Goal: Transaction & Acquisition: Purchase product/service

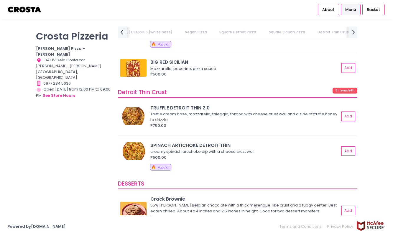
click at [128, 142] on img at bounding box center [133, 151] width 27 height 18
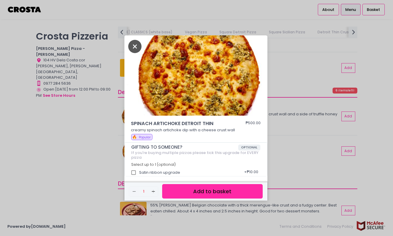
click at [130, 46] on icon "Close" at bounding box center [135, 46] width 14 height 13
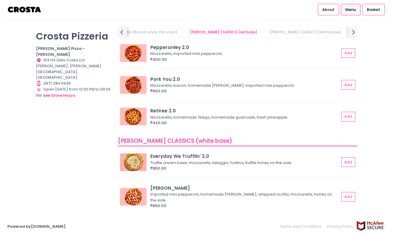
scroll to position [181, 0]
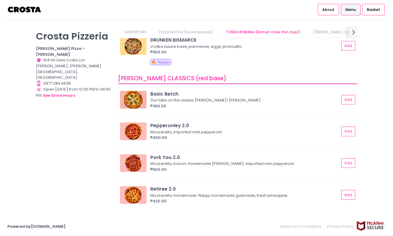
click at [165, 190] on div "Retiree 2.0" at bounding box center [244, 188] width 189 height 7
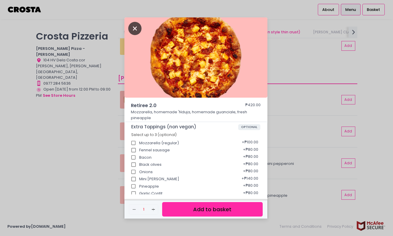
click at [133, 27] on icon "Close" at bounding box center [135, 28] width 14 height 13
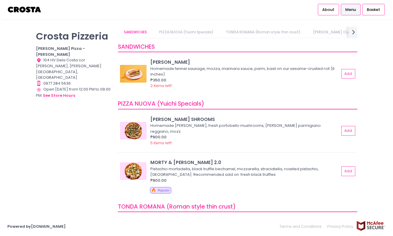
scroll to position [0, 0]
click at [352, 166] on button "Add" at bounding box center [349, 171] width 14 height 10
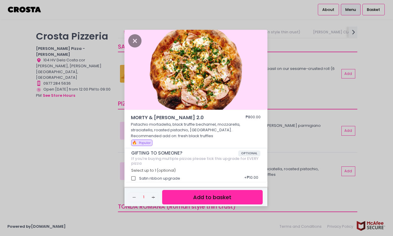
click at [223, 192] on button "Add to basket" at bounding box center [212, 197] width 100 height 14
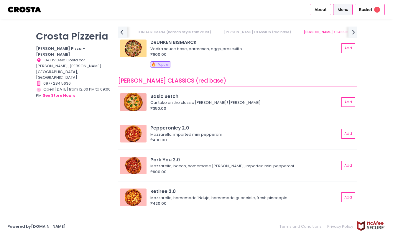
scroll to position [219, 0]
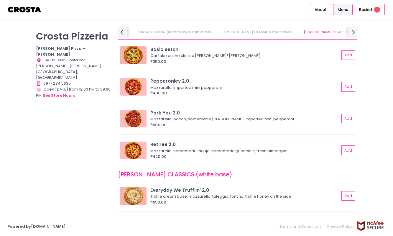
click at [131, 144] on img at bounding box center [133, 150] width 27 height 18
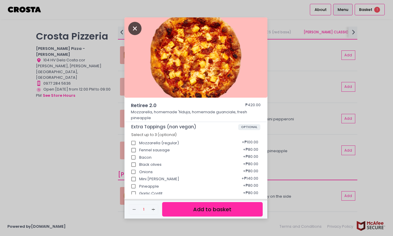
click at [133, 30] on icon "Close" at bounding box center [135, 28] width 14 height 13
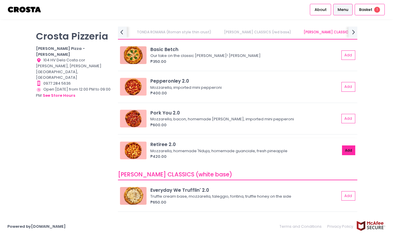
click at [350, 145] on button "Add" at bounding box center [349, 150] width 14 height 10
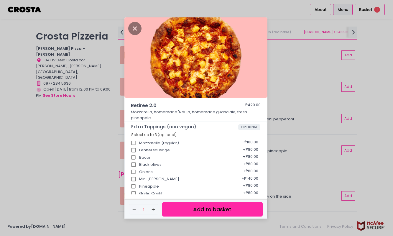
click at [205, 207] on button "Add to basket" at bounding box center [212, 209] width 100 height 14
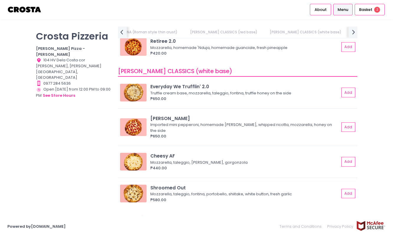
scroll to position [404, 0]
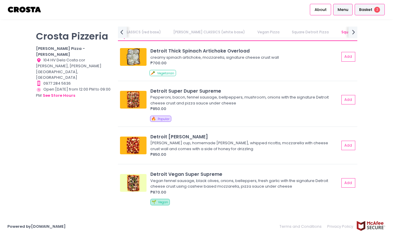
click at [371, 7] on span "Basket" at bounding box center [365, 10] width 13 height 6
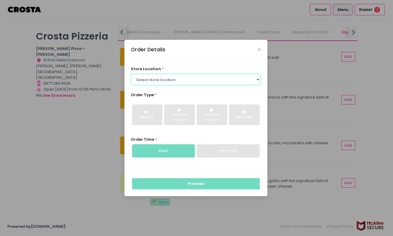
drag, startPoint x: 247, startPoint y: 85, endPoint x: 234, endPoint y: 70, distance: 19.8
click at [237, 65] on div "store location * Select store location [PERSON_NAME] Pizza - [PERSON_NAME] Pizz…" at bounding box center [195, 115] width 143 height 111
select select "5fabb2e53664a8677beaeb89"
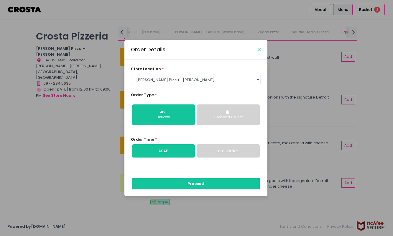
click at [258, 50] on icon "Close" at bounding box center [259, 49] width 3 height 4
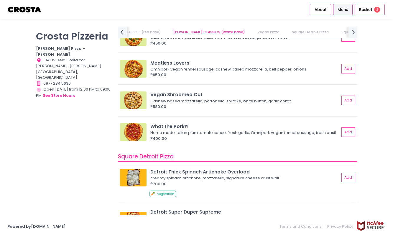
scroll to position [256, 0]
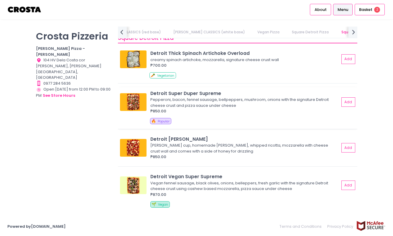
click at [124, 96] on img at bounding box center [133, 102] width 27 height 18
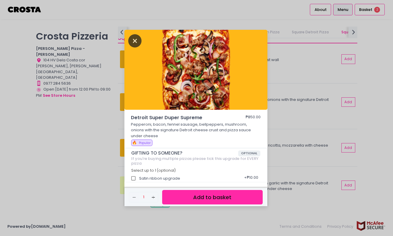
click at [134, 46] on icon "Close" at bounding box center [135, 40] width 14 height 13
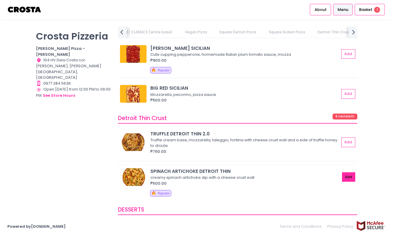
click at [349, 172] on button "Add" at bounding box center [349, 177] width 14 height 10
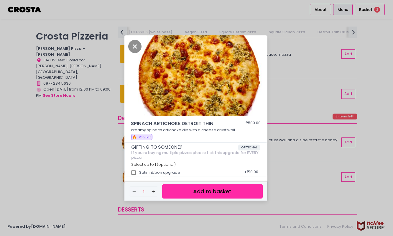
click at [226, 187] on button "Add to basket" at bounding box center [212, 191] width 100 height 14
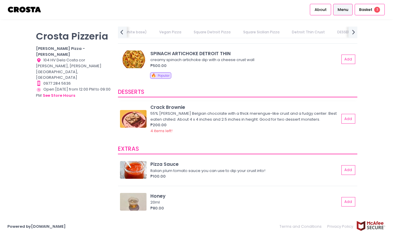
click at [130, 110] on img at bounding box center [133, 119] width 27 height 18
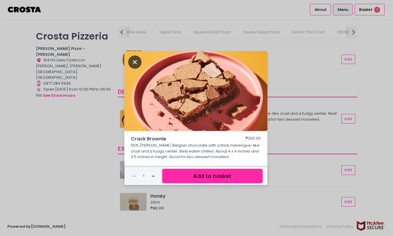
click at [131, 59] on icon "Close" at bounding box center [135, 61] width 14 height 13
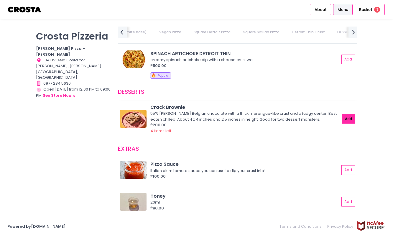
click at [347, 114] on button "Add" at bounding box center [349, 119] width 14 height 10
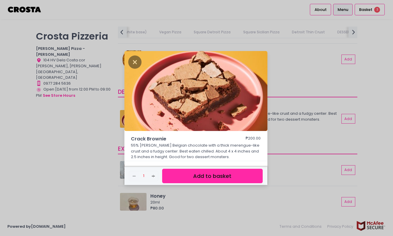
click at [159, 172] on div "Remove Created with Sketch. 1 Add Created with Sketch. Add to basket" at bounding box center [195, 176] width 143 height 18
click at [155, 174] on icon "Add Created with Sketch." at bounding box center [153, 176] width 5 height 5
click at [218, 176] on button "Add to basket" at bounding box center [212, 176] width 100 height 14
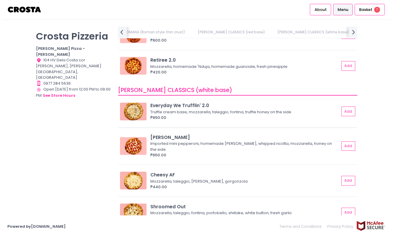
scroll to position [0, 131]
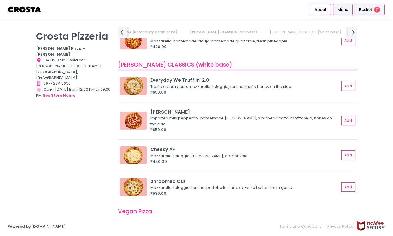
click at [369, 10] on span "Basket" at bounding box center [365, 10] width 13 height 6
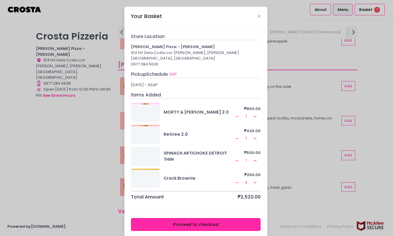
scroll to position [3, 0]
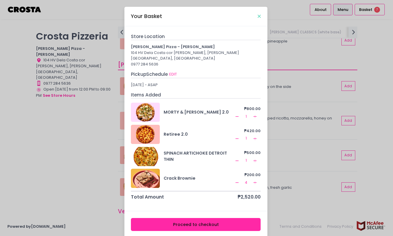
click at [259, 17] on icon "Close" at bounding box center [259, 16] width 3 height 4
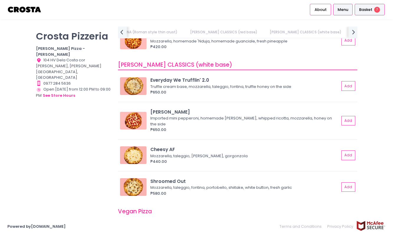
click at [378, 9] on span "7" at bounding box center [377, 10] width 6 height 6
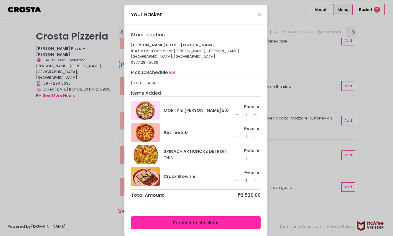
scroll to position [1, 0]
click at [259, 11] on div "Your Basket" at bounding box center [195, 14] width 143 height 19
click at [259, 13] on icon "Close" at bounding box center [259, 15] width 3 height 4
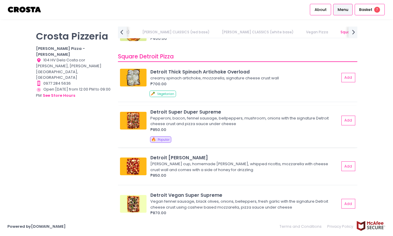
scroll to position [626, 0]
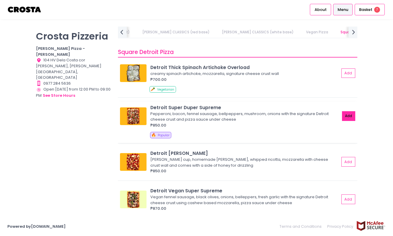
click at [346, 111] on button "Add" at bounding box center [349, 116] width 14 height 10
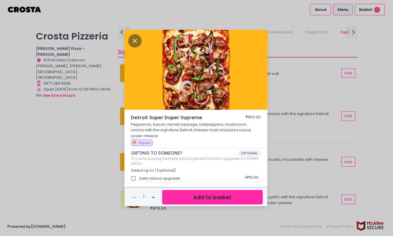
click at [217, 192] on button "Add to basket" at bounding box center [212, 197] width 100 height 14
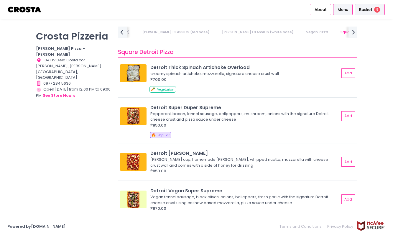
click at [374, 6] on div "Basket 8" at bounding box center [370, 9] width 30 height 11
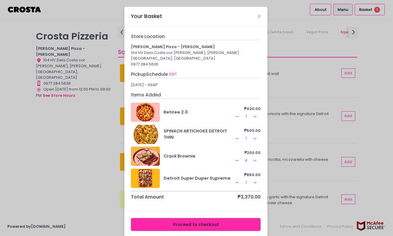
scroll to position [25, 0]
click at [174, 71] on button "EDIT" at bounding box center [173, 74] width 8 height 6
select select "5fabb2e53664a8677beaeb89"
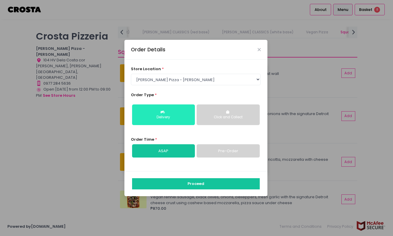
click at [172, 117] on div "Delivery" at bounding box center [163, 117] width 55 height 5
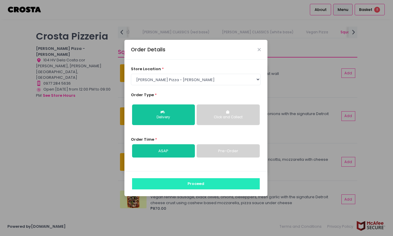
click at [198, 187] on button "Proceed" at bounding box center [196, 183] width 128 height 11
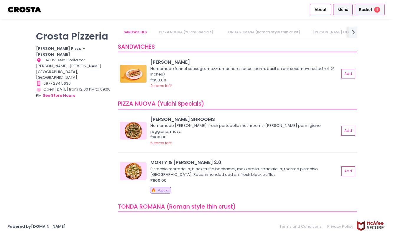
click at [376, 15] on li "Basket 8" at bounding box center [369, 9] width 32 height 19
click at [376, 8] on span "8" at bounding box center [377, 10] width 6 height 6
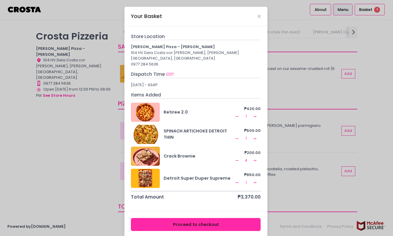
scroll to position [25, 0]
click at [191, 219] on button "Proceed to checkout" at bounding box center [196, 224] width 130 height 13
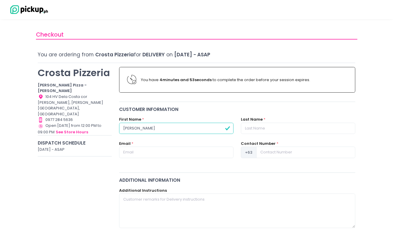
type input "[PERSON_NAME]"
click at [253, 136] on div "Last Name *" at bounding box center [298, 128] width 122 height 24
type input "Branellec"
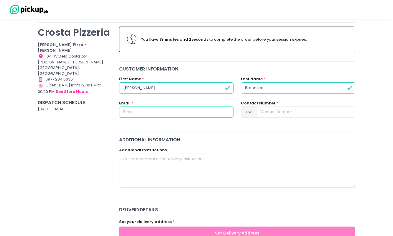
scroll to position [39, 0]
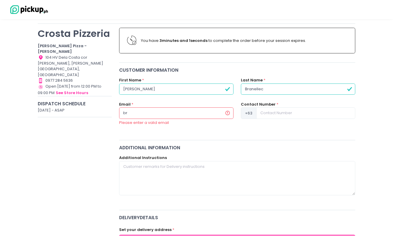
type input "bra"
type input "[EMAIL_ADDRESS][DOMAIN_NAME]"
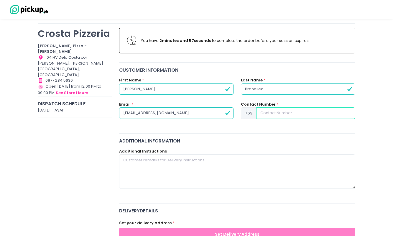
click at [274, 115] on input at bounding box center [305, 112] width 99 height 11
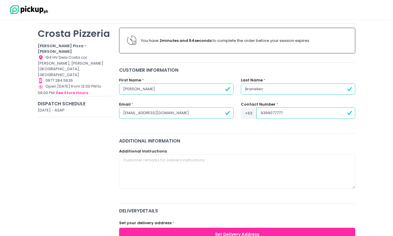
type input "9399077777"
click at [207, 172] on textarea at bounding box center [237, 171] width 236 height 34
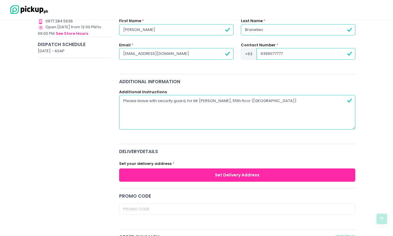
scroll to position [123, 0]
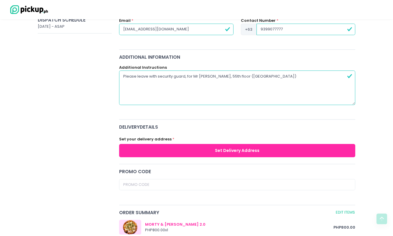
type textarea "Please leave with security guard, for Mr [PERSON_NAME], 55th floor ([GEOGRAPHIC…"
click at [219, 144] on button "Set Delivery Address" at bounding box center [237, 150] width 236 height 13
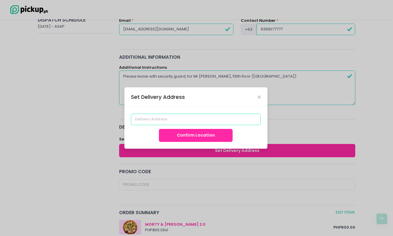
click at [171, 119] on input at bounding box center [196, 118] width 130 height 11
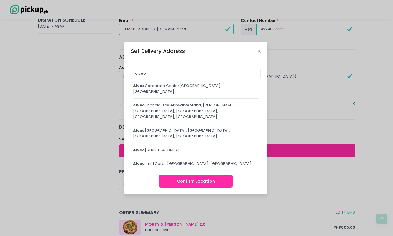
click at [181, 108] on div "alveo Financial Tower by alveo Land, [PERSON_NAME][GEOGRAPHIC_DATA], [GEOGRAPHI…" at bounding box center [196, 110] width 126 height 17
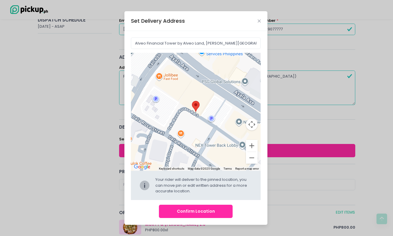
drag, startPoint x: 203, startPoint y: 136, endPoint x: 207, endPoint y: 108, distance: 28.6
click at [208, 108] on div "Move pin to edit location" at bounding box center [196, 112] width 130 height 118
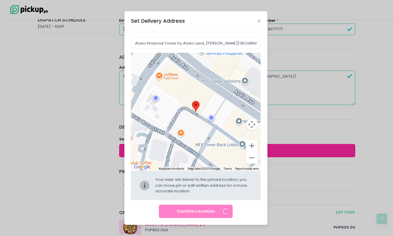
type input "[STREET_ADDRESS][PERSON_NAME]"
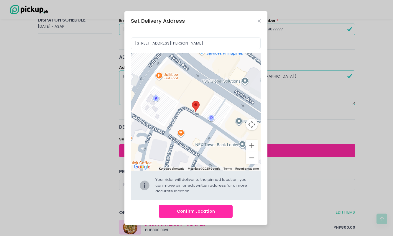
click at [207, 215] on button "Confirm Location" at bounding box center [196, 211] width 74 height 13
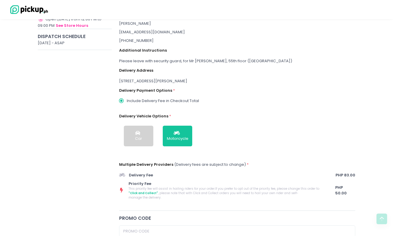
scroll to position [106, 0]
click at [138, 79] on div "[STREET_ADDRESS][PERSON_NAME]" at bounding box center [237, 81] width 236 height 6
click at [124, 81] on div "[STREET_ADDRESS][PERSON_NAME]" at bounding box center [237, 81] width 236 height 6
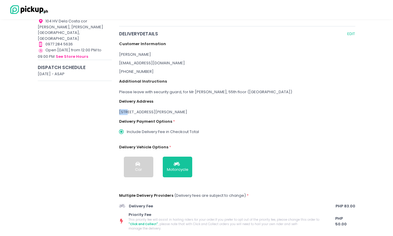
scroll to position [75, 0]
click at [122, 131] on input "Include Delivery Fee in Checkout Total" at bounding box center [121, 131] width 11 height 11
click at [207, 112] on div "[STREET_ADDRESS][PERSON_NAME]" at bounding box center [237, 112] width 236 height 6
click at [146, 116] on div "Delivery Payment Options * Include Delivery Fee in Checkout Total" at bounding box center [237, 124] width 236 height 19
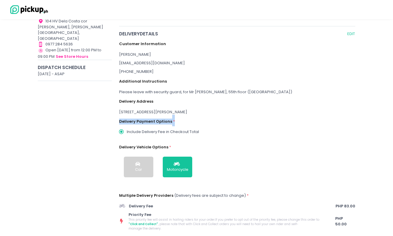
drag, startPoint x: 146, startPoint y: 116, endPoint x: 170, endPoint y: 116, distance: 23.6
click at [153, 116] on div "Delivery Payment Options * Include Delivery Fee in Checkout Total" at bounding box center [237, 124] width 236 height 19
click at [170, 116] on div "Delivery Payment Options * Include Delivery Fee in Checkout Total" at bounding box center [237, 124] width 236 height 19
drag, startPoint x: 170, startPoint y: 116, endPoint x: 162, endPoint y: 116, distance: 7.7
click at [163, 116] on div "Delivery Payment Options * Include Delivery Fee in Checkout Total" at bounding box center [237, 124] width 236 height 19
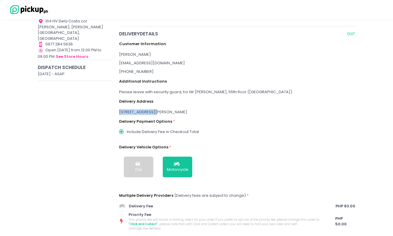
drag, startPoint x: 149, startPoint y: 94, endPoint x: 209, endPoint y: 94, distance: 60.1
click at [209, 94] on div "Customer Information [PERSON_NAME] [EMAIL_ADDRESS][DOMAIN_NAME] [PHONE_NUMBER] …" at bounding box center [237, 133] width 236 height 193
click at [356, 31] on div "delivery Details EDIT Customer Information [PERSON_NAME] [EMAIL_ADDRESS][DOMAIN…" at bounding box center [237, 133] width 244 height 207
click at [352, 31] on button "EDIT" at bounding box center [351, 33] width 8 height 7
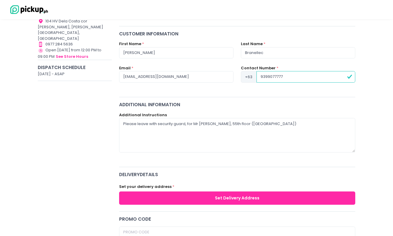
scroll to position [124, 0]
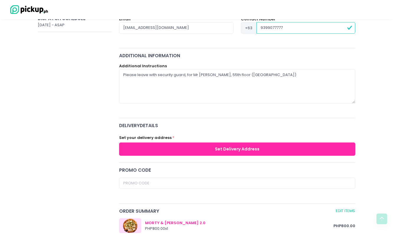
click at [164, 122] on span "delivery Details" at bounding box center [237, 125] width 236 height 7
click at [146, 142] on button "Set Delivery Address" at bounding box center [237, 148] width 236 height 13
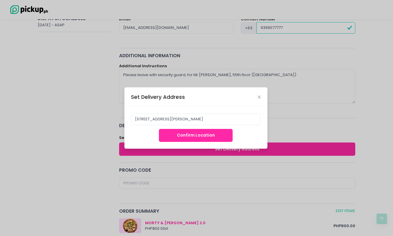
click at [147, 130] on div "Confirm Location" at bounding box center [196, 135] width 130 height 13
click at [163, 116] on input "[STREET_ADDRESS][PERSON_NAME]" at bounding box center [196, 118] width 130 height 11
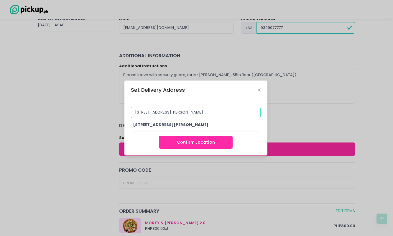
click at [167, 113] on input "[STREET_ADDRESS][PERSON_NAME]" at bounding box center [196, 112] width 130 height 11
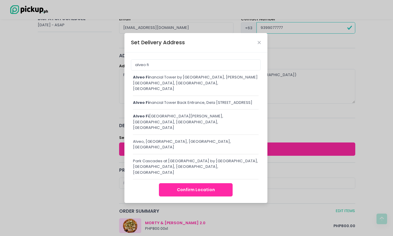
click at [163, 106] on div "alveo fi nancial Tower Back Entrance, [PERSON_NAME][STREET_ADDRESS]" at bounding box center [196, 103] width 126 height 6
type input "Alveo Financial Tower Back Entrance, [PERSON_NAME][STREET_ADDRESS]"
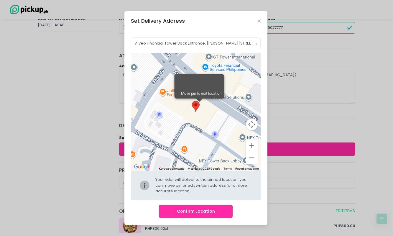
click at [210, 213] on button "Confirm Location" at bounding box center [196, 211] width 74 height 13
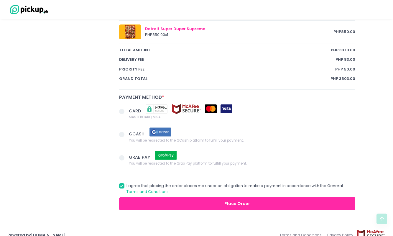
scroll to position [439, 0]
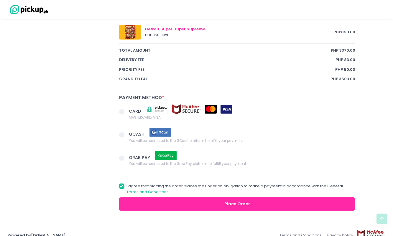
click at [122, 109] on span at bounding box center [121, 111] width 5 height 5
click at [126, 109] on input "CARD MASTERCARD, VISA" at bounding box center [128, 111] width 4 height 4
radio input "true"
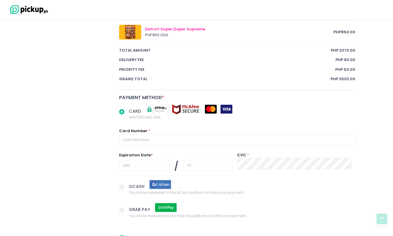
click at [184, 128] on div "Card Number *" at bounding box center [237, 136] width 236 height 17
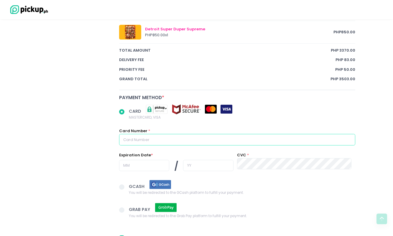
click at [180, 134] on input "text" at bounding box center [237, 139] width 236 height 11
type input "[CREDIT_CARD_NUMBER]"
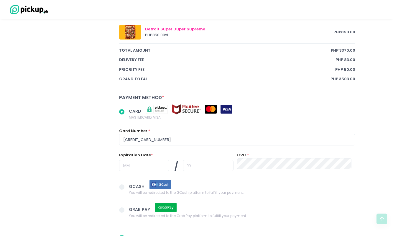
radio input "true"
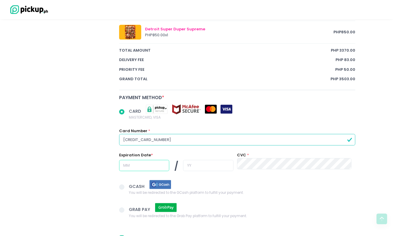
type input "07"
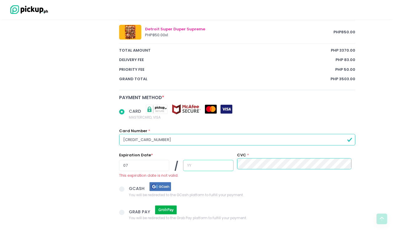
radio input "true"
type input "2"
radio input "true"
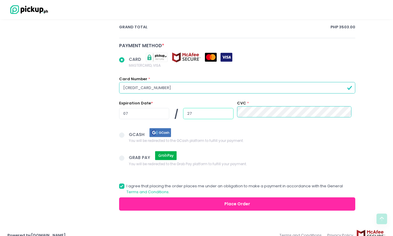
scroll to position [490, 0]
type input "27"
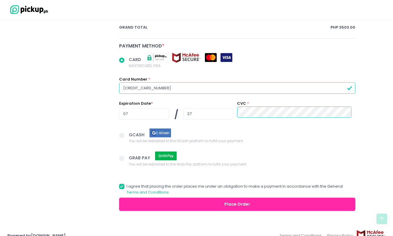
click at [233, 197] on button "Place Order" at bounding box center [237, 203] width 236 height 13
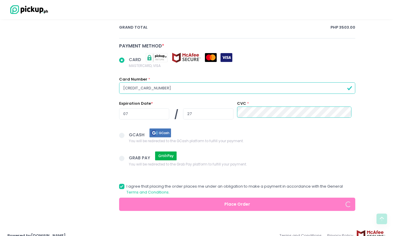
radio input "true"
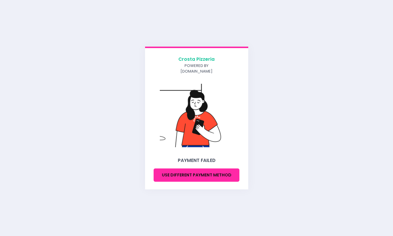
click at [200, 172] on button "Use different payment method" at bounding box center [197, 174] width 86 height 13
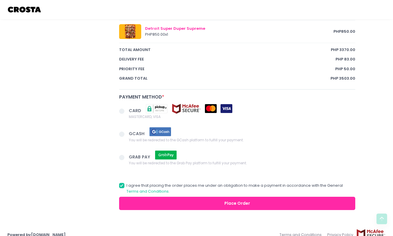
scroll to position [439, 0]
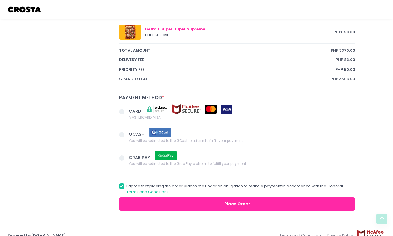
click at [121, 109] on span at bounding box center [121, 111] width 5 height 5
click at [126, 109] on input "CARD MASTERCARD, VISA" at bounding box center [128, 111] width 4 height 4
radio input "true"
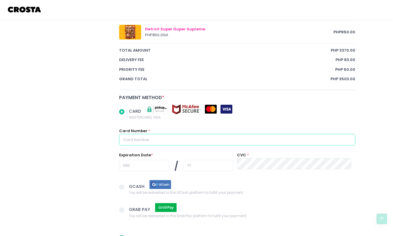
click at [149, 134] on input "text" at bounding box center [237, 139] width 236 height 11
type input "5455122803460790"
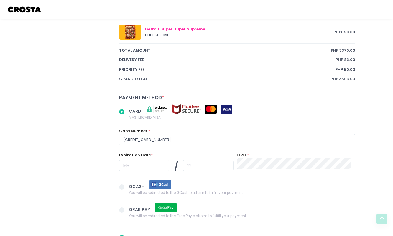
radio input "true"
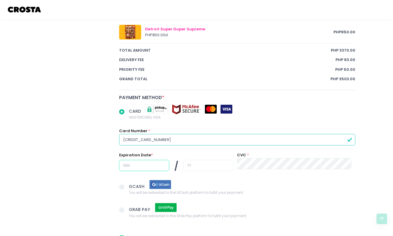
type input "10"
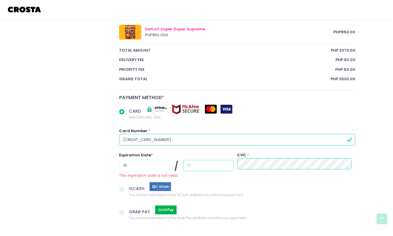
radio input "true"
type input "2"
radio input "true"
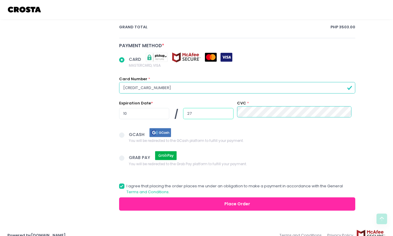
scroll to position [490, 0]
type input "27"
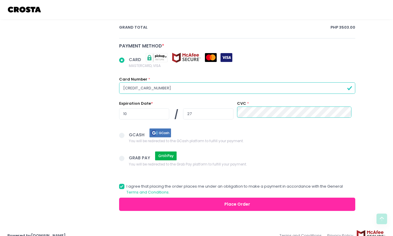
click at [265, 197] on button "Place Order" at bounding box center [237, 203] width 236 height 13
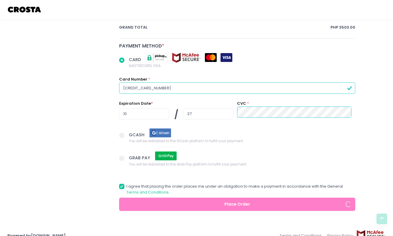
radio input "true"
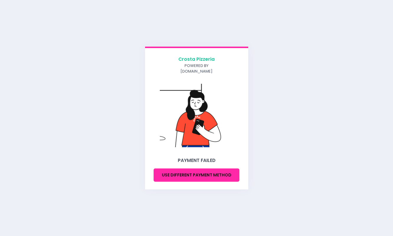
click at [221, 168] on button "Use different payment method" at bounding box center [197, 174] width 86 height 13
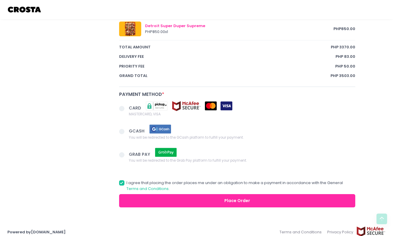
scroll to position [439, 0]
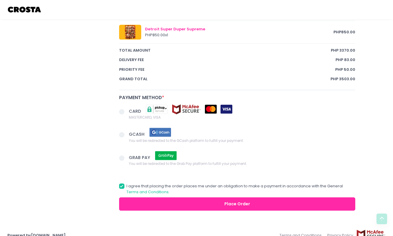
click at [119, 132] on span at bounding box center [121, 134] width 5 height 5
click at [126, 132] on input "GCASH You will be redirected to the GCash platform to fulfill your payment." at bounding box center [128, 134] width 4 height 4
click at [250, 197] on button "Place Order" at bounding box center [237, 203] width 236 height 13
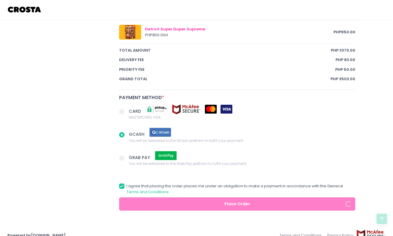
radio input "true"
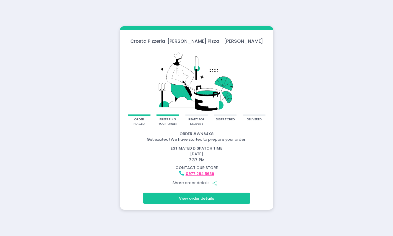
click at [216, 182] on icon "Share Created with Sketch." at bounding box center [214, 182] width 5 height 5
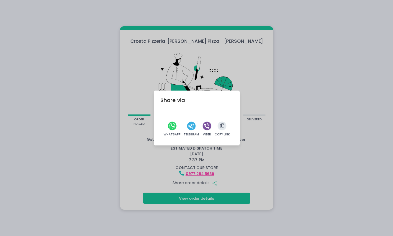
click at [169, 126] on icon "whatsapp" at bounding box center [172, 126] width 6 height 6
drag, startPoint x: 169, startPoint y: 126, endPoint x: 262, endPoint y: 167, distance: 100.8
click at [256, 150] on div "Share via WhatsApp Telegram Viber Copy Link" at bounding box center [196, 118] width 393 height 236
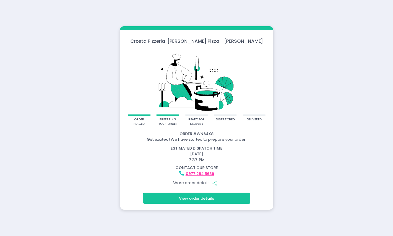
click at [213, 182] on icon "Share Created with Sketch." at bounding box center [214, 182] width 5 height 5
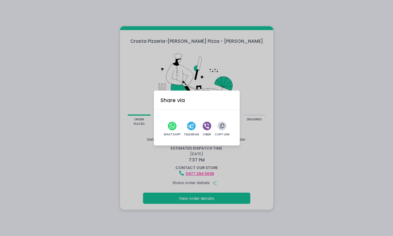
click at [221, 126] on icon "button" at bounding box center [222, 126] width 4 height 5
